Goal: Transaction & Acquisition: Book appointment/travel/reservation

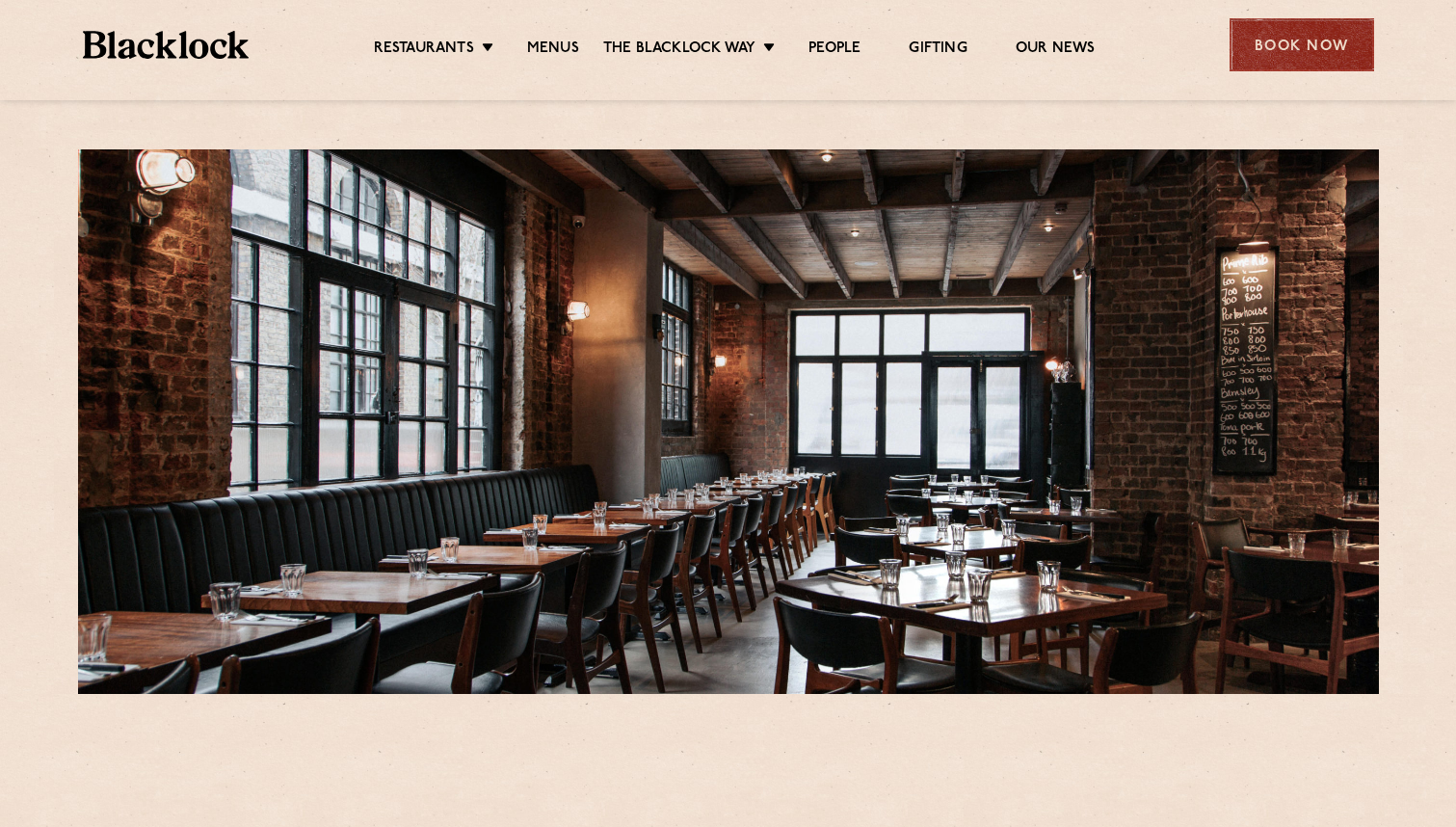
click at [1292, 43] on div "Book Now" at bounding box center [1301, 45] width 144 height 53
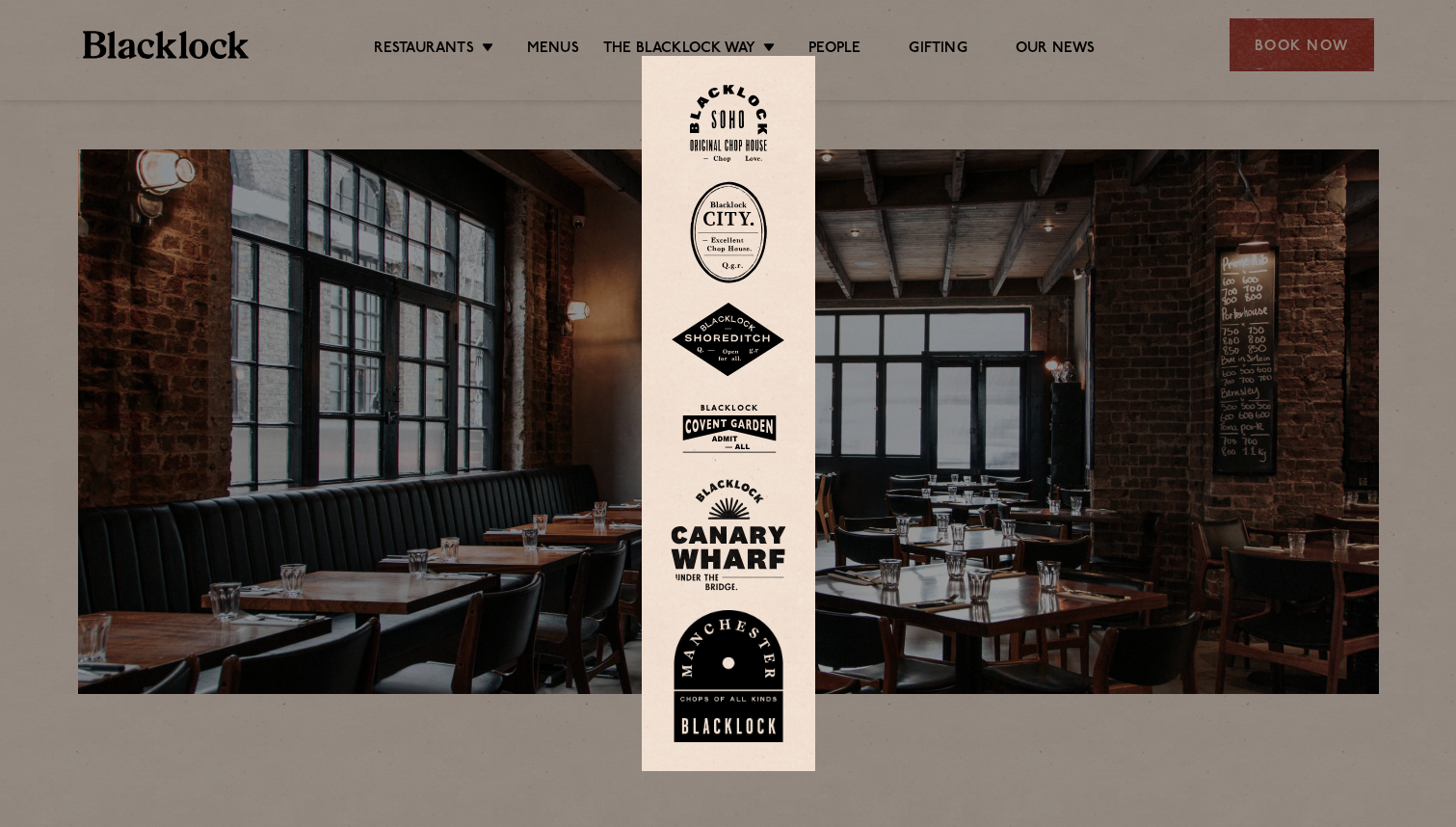
click at [728, 349] on img at bounding box center [728, 341] width 115 height 76
